Goal: Find specific page/section: Find specific page/section

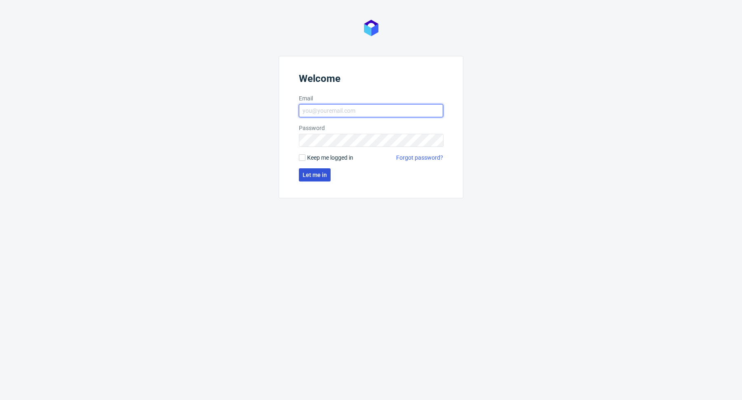
type input "[PERSON_NAME][EMAIL_ADDRESS][PERSON_NAME][DOMAIN_NAME]"
click at [307, 179] on button "Let me in" at bounding box center [315, 175] width 32 height 13
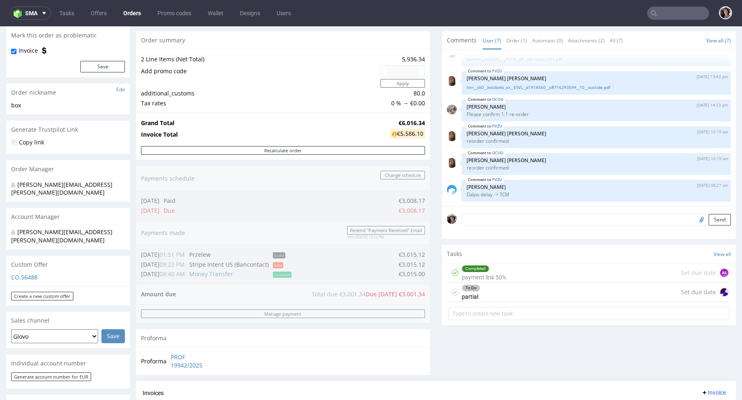
scroll to position [78, 0]
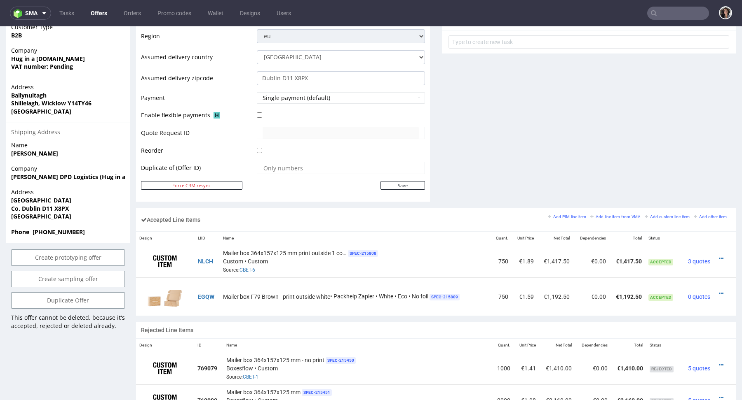
scroll to position [332, 0]
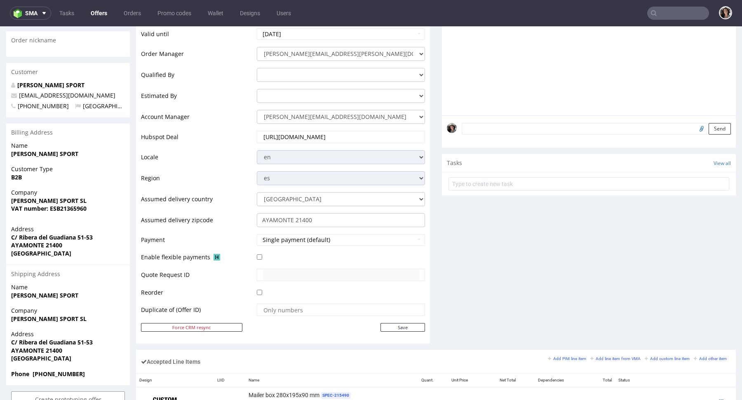
scroll to position [385, 0]
